Goal: Find specific page/section: Find specific page/section

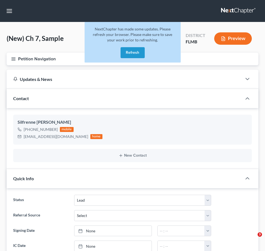
select select "4"
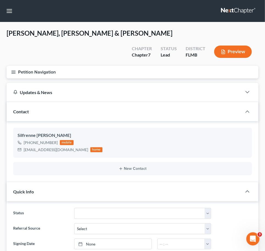
click at [233, 7] on link at bounding box center [238, 11] width 35 height 10
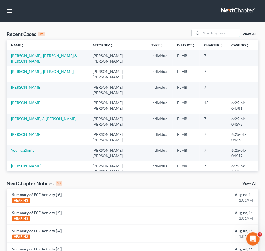
click at [211, 34] on input "search" at bounding box center [220, 33] width 38 height 8
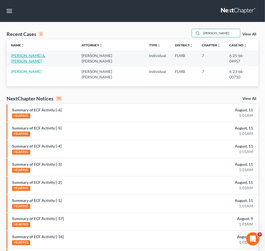
type input "guzman"
click at [33, 57] on link "Guzman, Enrique & Omayra" at bounding box center [28, 58] width 34 height 10
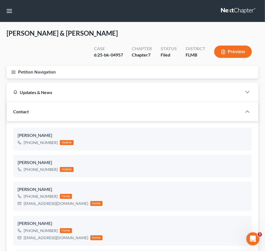
click at [13, 71] on line "button" at bounding box center [14, 71] width 4 height 0
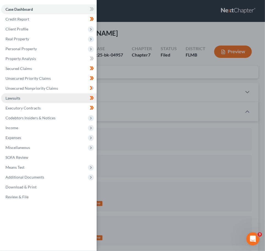
click at [18, 100] on span "Lawsuits" at bounding box center [12, 98] width 15 height 5
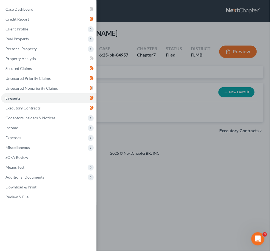
click at [191, 153] on div "Case Dashboard Payments Invoices Payments Payments Credit Report Client Profile" at bounding box center [135, 125] width 270 height 251
